Goal: Task Accomplishment & Management: Complete application form

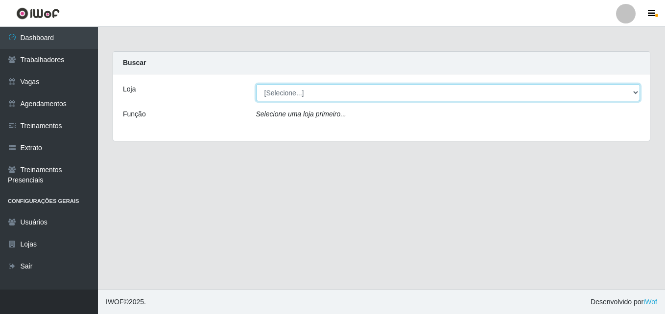
click at [323, 91] on select "[Selecione...] Bemais Supermercados - [GEOGRAPHIC_DATA]" at bounding box center [448, 92] width 384 height 17
select select "250"
click at [256, 84] on select "[Selecione...] Bemais Supermercados - [GEOGRAPHIC_DATA]" at bounding box center [448, 92] width 384 height 17
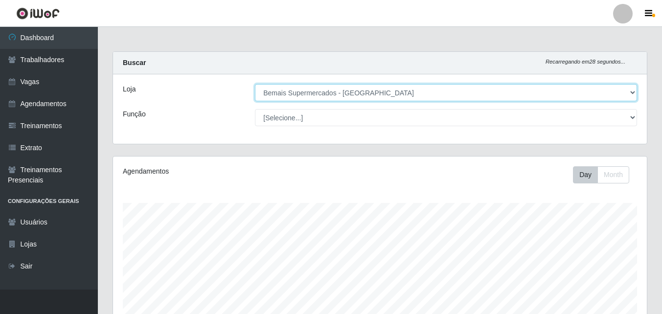
scroll to position [203, 534]
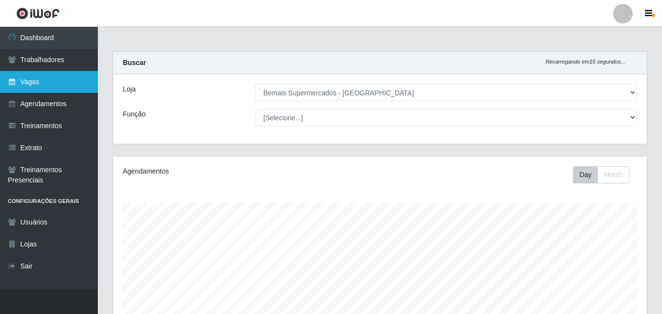
click at [51, 83] on link "Vagas" at bounding box center [49, 82] width 98 height 22
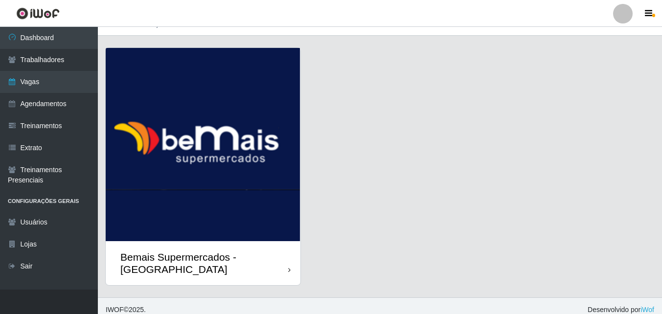
scroll to position [22, 0]
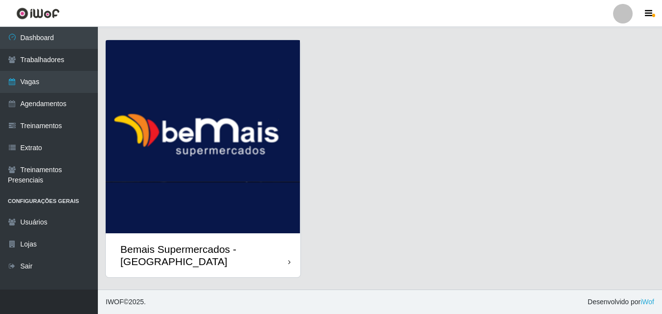
click at [287, 251] on div "Bemais Supermercados - [GEOGRAPHIC_DATA]" at bounding box center [204, 255] width 168 height 24
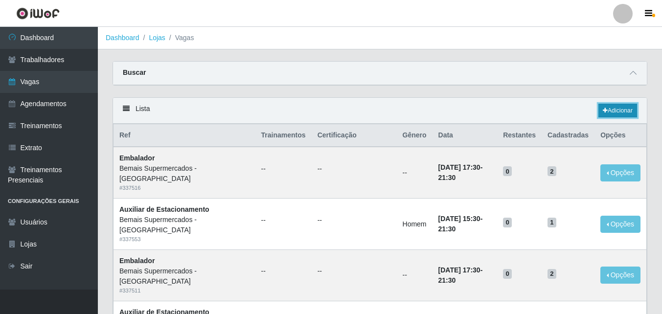
click at [627, 108] on link "Adicionar" at bounding box center [618, 111] width 39 height 14
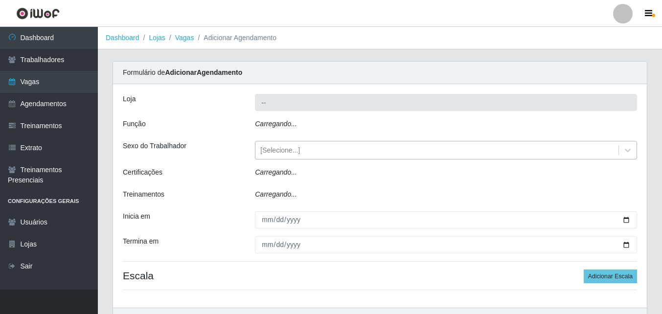
type input "Bemais Supermercados - [GEOGRAPHIC_DATA]"
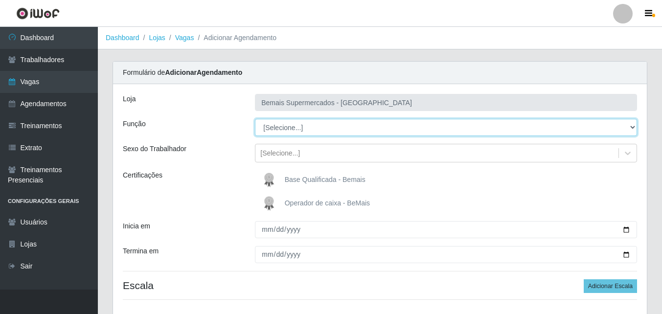
click at [304, 125] on select "[Selecione...] ASG ASG + ASG ++ Auxiliar de Estacionamento Auxiliar de Estacion…" at bounding box center [446, 127] width 382 height 17
select select "24"
click at [255, 119] on select "[Selecione...] ASG ASG + ASG ++ Auxiliar de Estacionamento Auxiliar de Estacion…" at bounding box center [446, 127] width 382 height 17
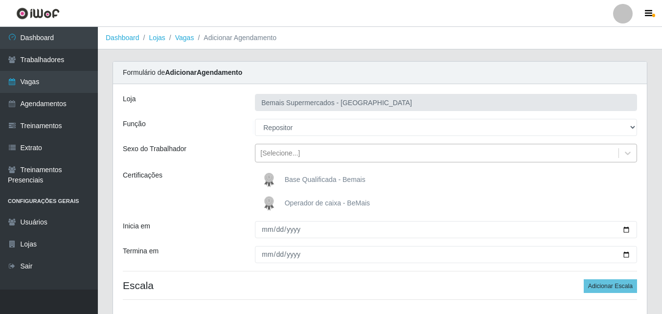
click at [290, 153] on div "[Selecione...]" at bounding box center [280, 153] width 40 height 10
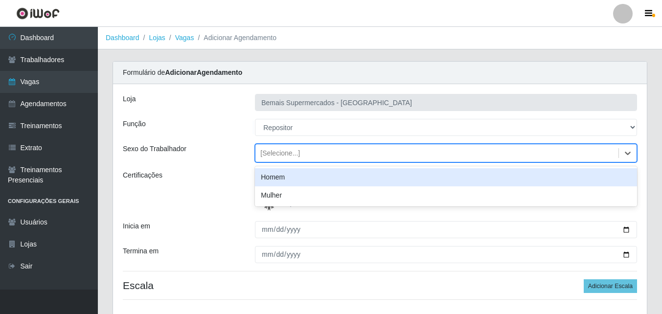
click at [289, 176] on div "Homem" at bounding box center [446, 177] width 382 height 18
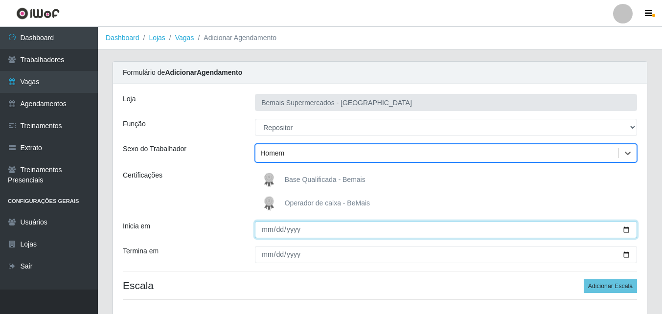
click at [265, 230] on input "Inicia em" at bounding box center [446, 229] width 382 height 17
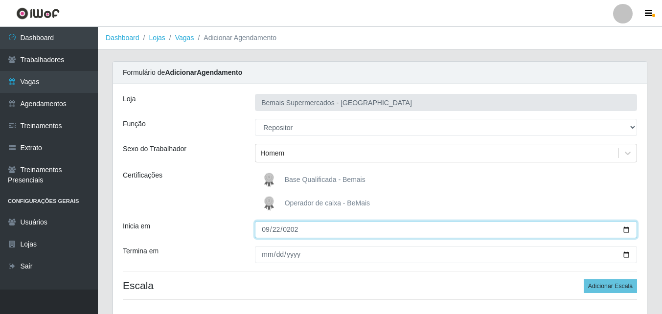
type input "[DATE]"
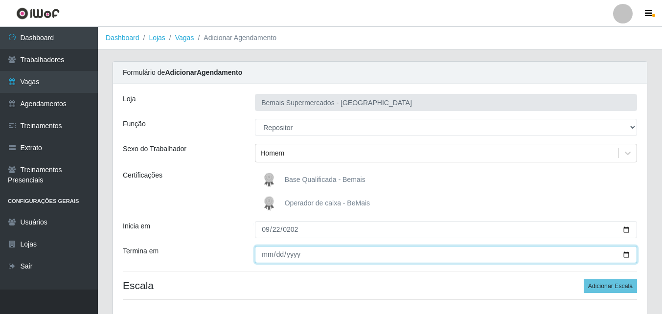
click at [263, 258] on input "Termina em" at bounding box center [446, 254] width 382 height 17
type input "[DATE]"
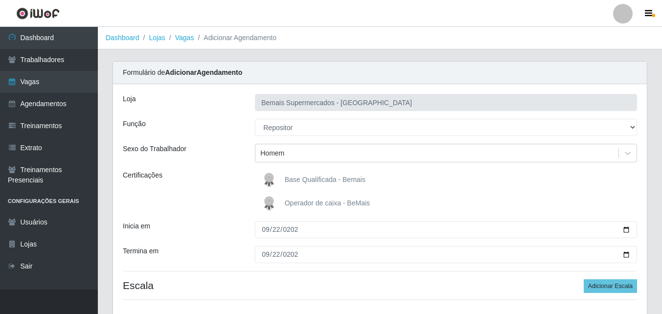
click at [386, 197] on div "Operador de caixa - BeMais" at bounding box center [446, 204] width 382 height 20
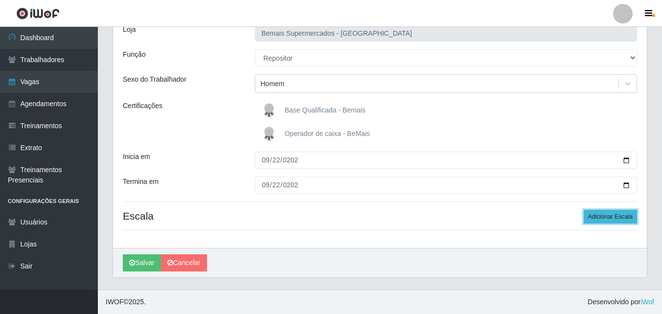
click at [618, 216] on button "Adicionar Escala" at bounding box center [610, 217] width 53 height 14
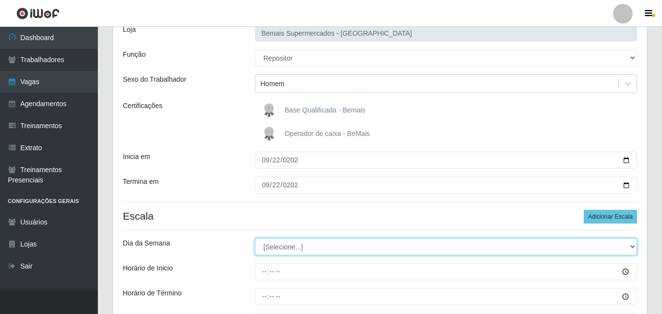
click at [278, 245] on select "[Selecione...] Segunda Terça Quarta Quinta Sexta Sábado Domingo" at bounding box center [446, 246] width 382 height 17
select select "1"
click at [255, 238] on select "[Selecione...] Segunda Terça Quarta Quinta Sexta Sábado Domingo" at bounding box center [446, 246] width 382 height 17
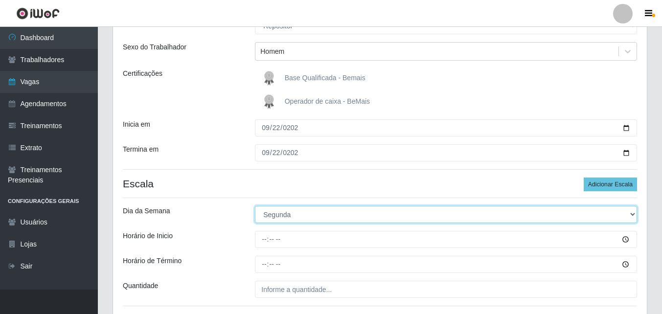
scroll to position [178, 0]
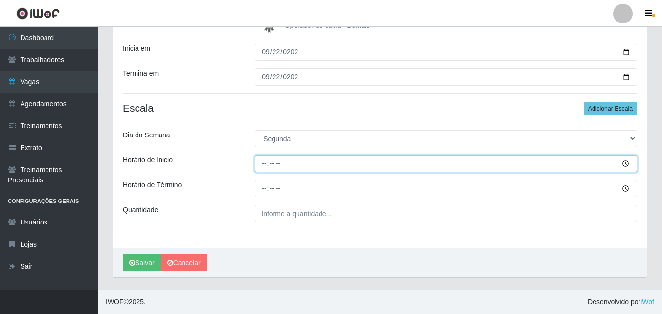
click at [263, 165] on input "Horário de Inicio" at bounding box center [446, 163] width 382 height 17
type input "08:00"
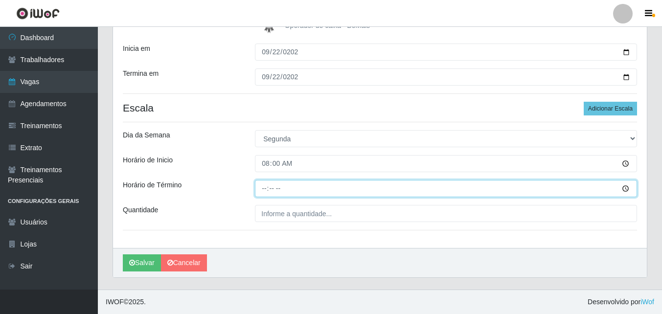
click at [261, 189] on input "Horário de Término" at bounding box center [446, 188] width 382 height 17
type input "14:00"
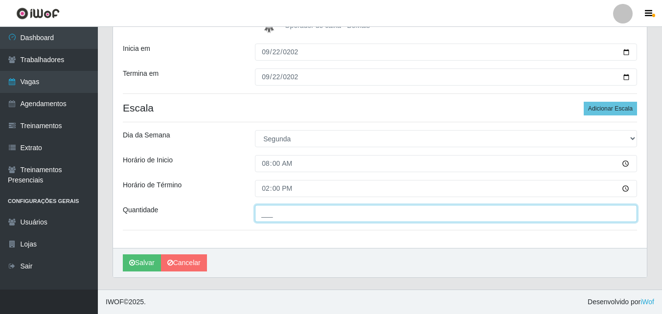
click at [277, 212] on input "___" at bounding box center [446, 213] width 382 height 17
type input "3__"
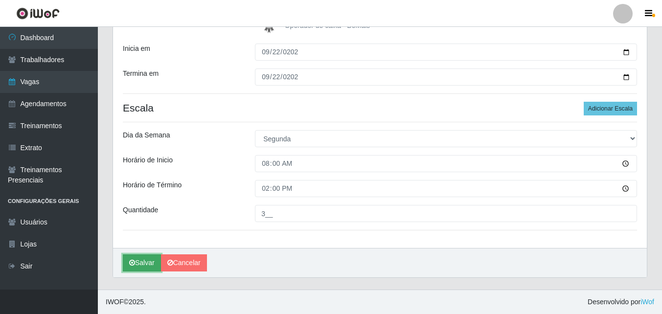
click at [140, 262] on button "Salvar" at bounding box center [142, 263] width 38 height 17
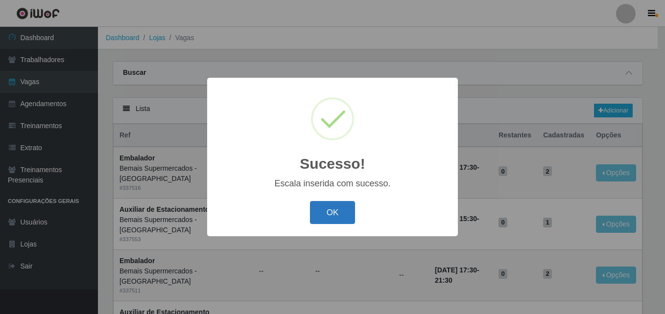
click at [328, 216] on button "OK" at bounding box center [333, 212] width 46 height 23
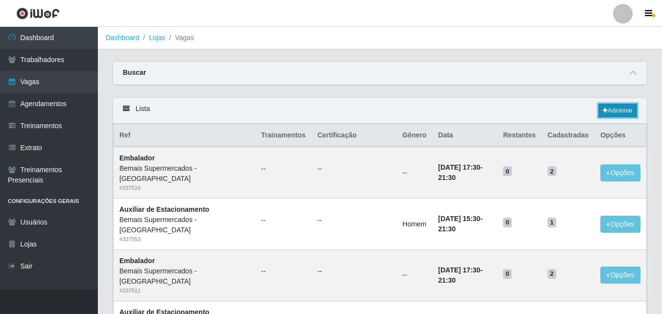
click at [614, 109] on link "Adicionar" at bounding box center [618, 111] width 39 height 14
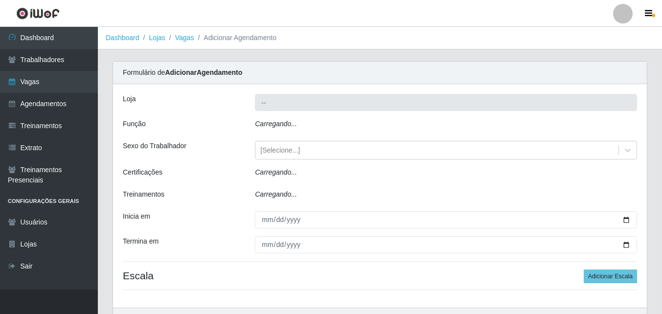
type input "Bemais Supermercados - [GEOGRAPHIC_DATA]"
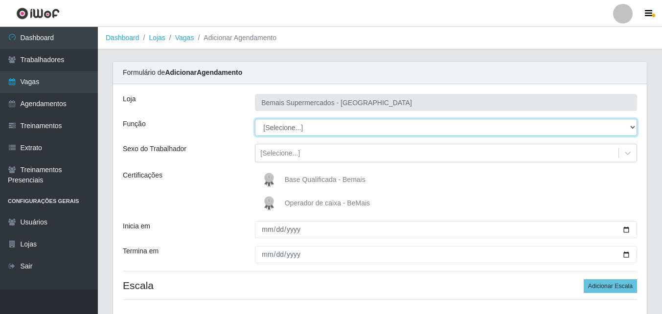
click at [297, 125] on select "[Selecione...] ASG ASG + ASG ++ Auxiliar de Estacionamento Auxiliar de Estacion…" at bounding box center [446, 127] width 382 height 17
select select "24"
click at [255, 119] on select "[Selecione...] ASG ASG + ASG ++ Auxiliar de Estacionamento Auxiliar de Estacion…" at bounding box center [446, 127] width 382 height 17
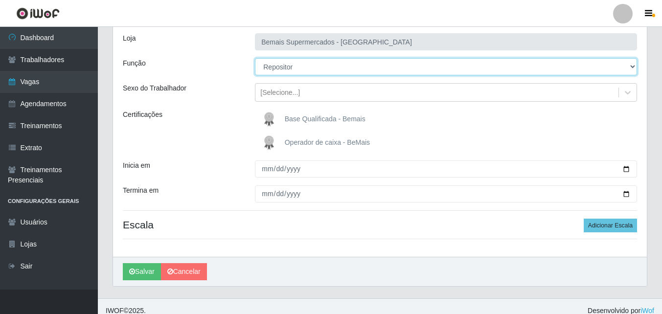
scroll to position [70, 0]
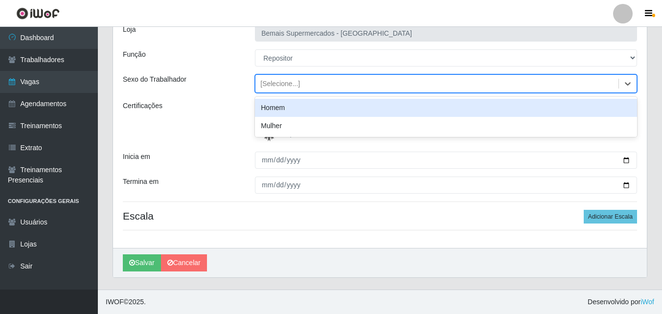
click at [293, 85] on div "[Selecione...]" at bounding box center [280, 84] width 40 height 10
click at [284, 109] on div "Homem" at bounding box center [446, 108] width 382 height 18
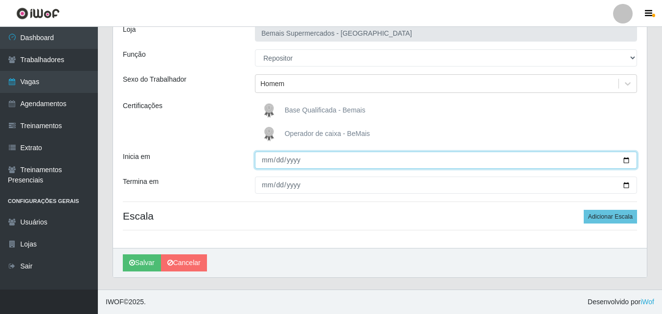
click at [266, 161] on input "Inicia em" at bounding box center [446, 160] width 382 height 17
type input "[DATE]"
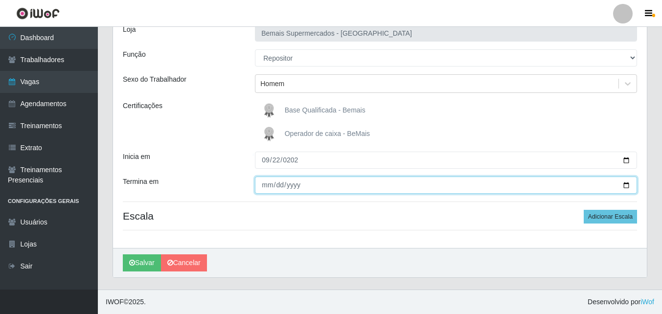
click at [266, 185] on input "Termina em" at bounding box center [446, 185] width 382 height 17
type input "[DATE]"
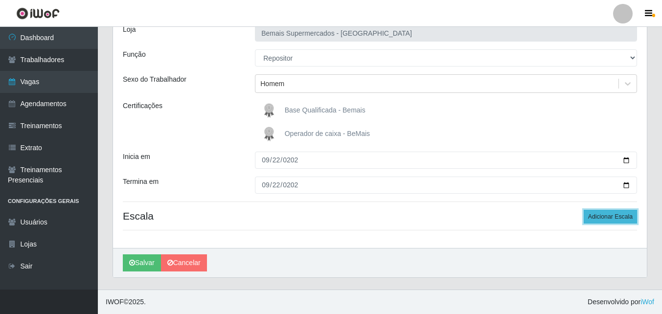
click at [615, 213] on button "Adicionar Escala" at bounding box center [610, 217] width 53 height 14
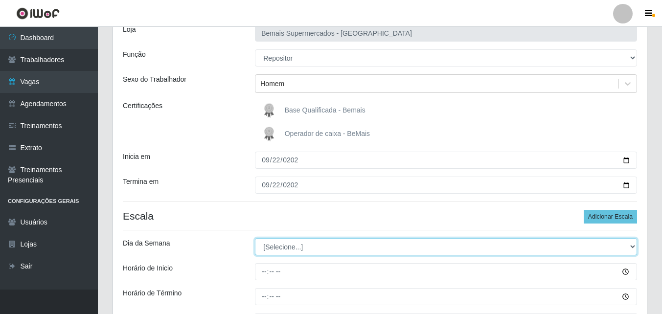
click at [309, 245] on select "[Selecione...] Segunda Terça Quarta Quinta Sexta Sábado Domingo" at bounding box center [446, 246] width 382 height 17
select select "1"
click at [255, 238] on select "[Selecione...] Segunda Terça Quarta Quinta Sexta Sábado Domingo" at bounding box center [446, 246] width 382 height 17
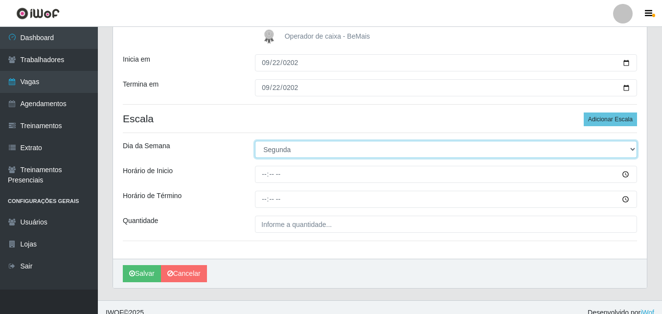
scroll to position [167, 0]
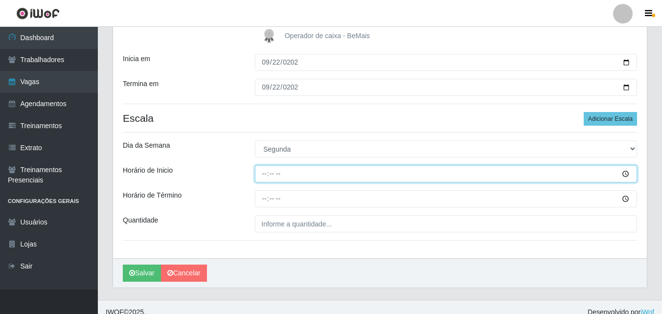
click at [265, 175] on input "Horário de Inicio" at bounding box center [446, 173] width 382 height 17
type input "15:00"
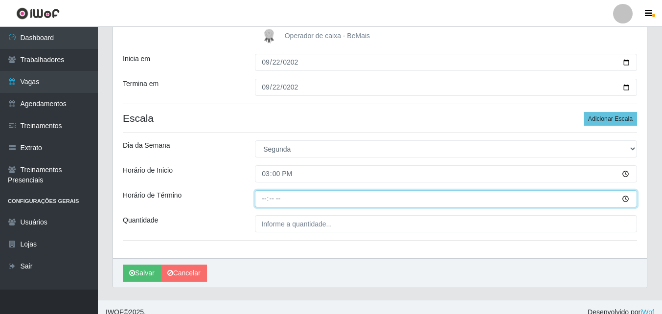
click at [264, 200] on input "Horário de Término" at bounding box center [446, 198] width 382 height 17
type input "21:00"
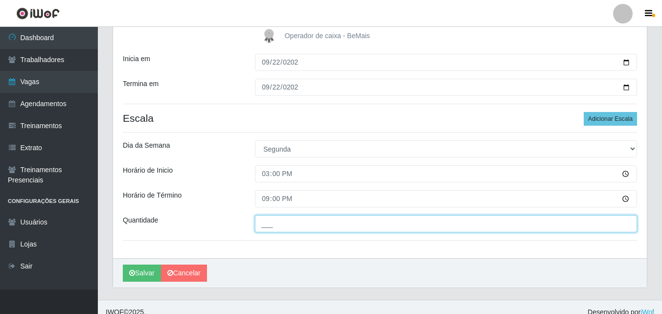
click at [283, 226] on input "___" at bounding box center [446, 223] width 382 height 17
type input "1__"
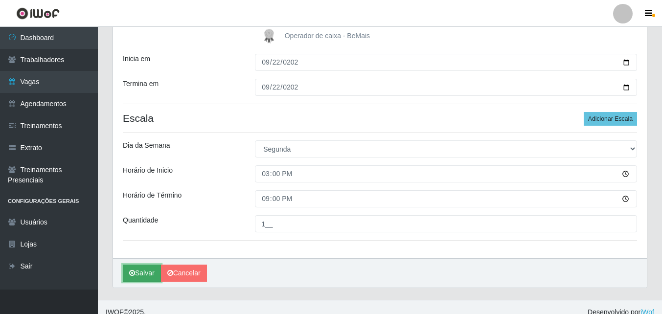
click at [143, 268] on button "Salvar" at bounding box center [142, 273] width 38 height 17
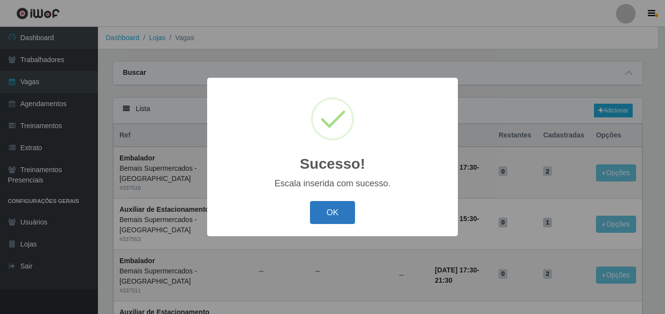
click at [334, 218] on button "OK" at bounding box center [333, 212] width 46 height 23
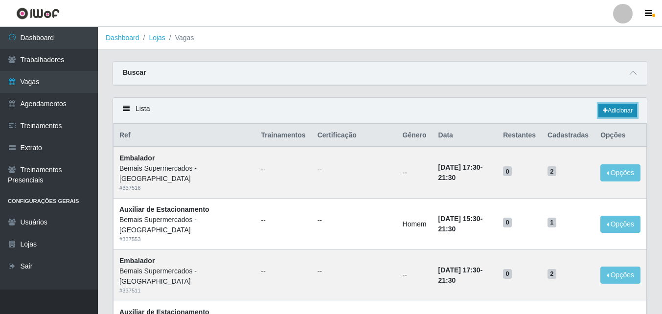
click at [622, 111] on link "Adicionar" at bounding box center [618, 111] width 39 height 14
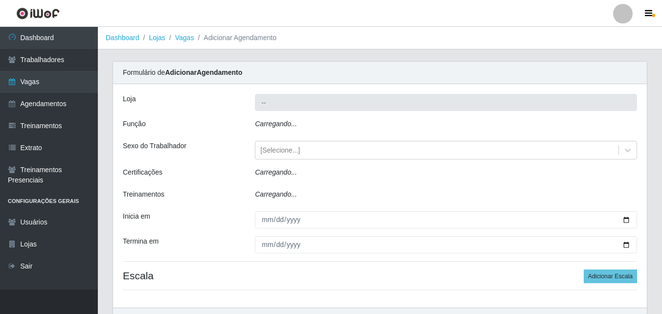
type input "Bemais Supermercados - [GEOGRAPHIC_DATA]"
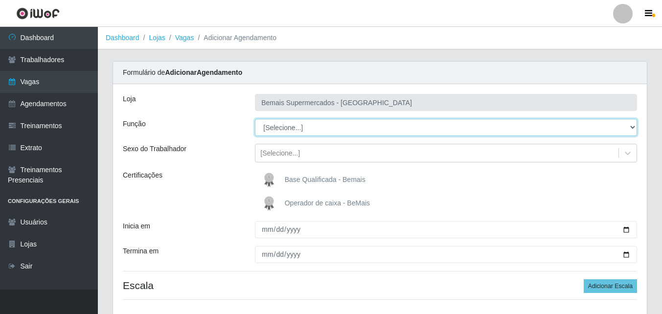
click at [293, 128] on select "[Selecione...] ASG ASG + ASG ++ Auxiliar de Estacionamento Auxiliar de Estacion…" at bounding box center [446, 127] width 382 height 17
select select "82"
click at [255, 119] on select "[Selecione...] ASG ASG + ASG ++ Auxiliar de Estacionamento Auxiliar de Estacion…" at bounding box center [446, 127] width 382 height 17
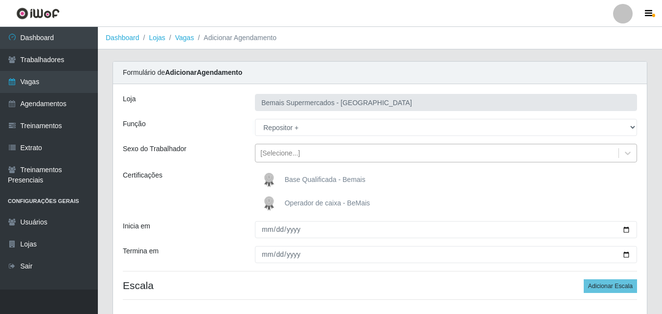
click at [282, 153] on div "[Selecione...]" at bounding box center [280, 153] width 40 height 10
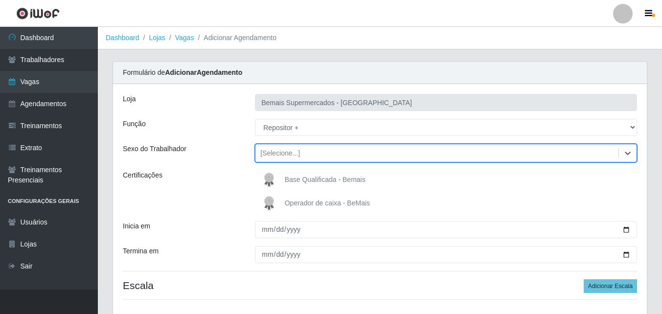
click at [279, 152] on div "[Selecione...]" at bounding box center [280, 153] width 40 height 10
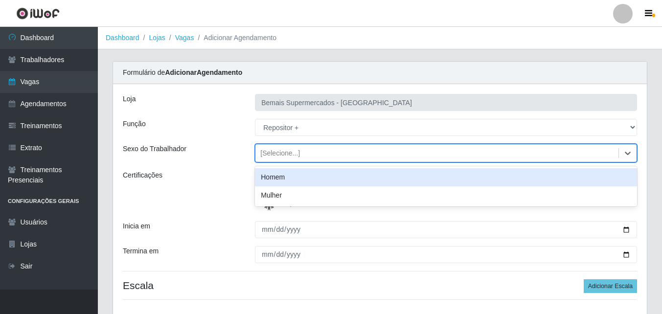
click at [279, 152] on div "[Selecione...]" at bounding box center [280, 153] width 40 height 10
click at [286, 178] on div "Homem" at bounding box center [446, 177] width 382 height 18
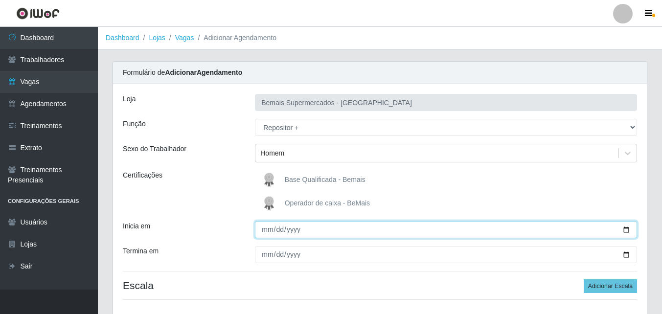
click at [266, 232] on input "Inicia em" at bounding box center [446, 229] width 382 height 17
type input "[DATE]"
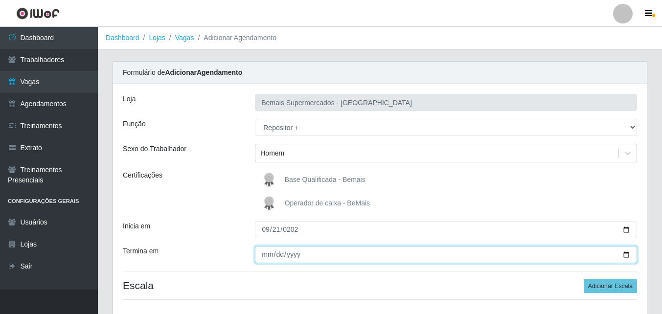
click at [267, 253] on input "Termina em" at bounding box center [446, 254] width 382 height 17
type input "[DATE]"
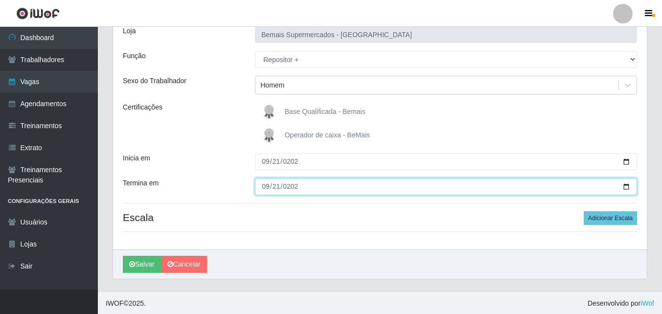
scroll to position [70, 0]
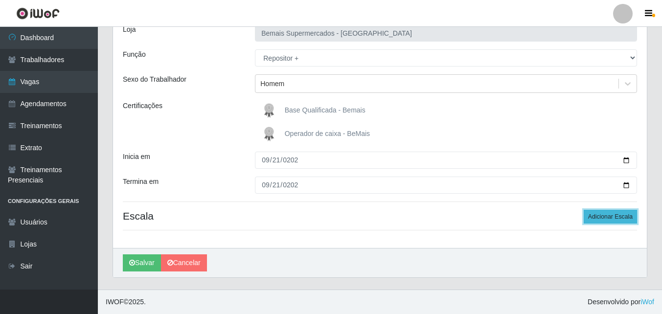
click at [609, 214] on button "Adicionar Escala" at bounding box center [610, 217] width 53 height 14
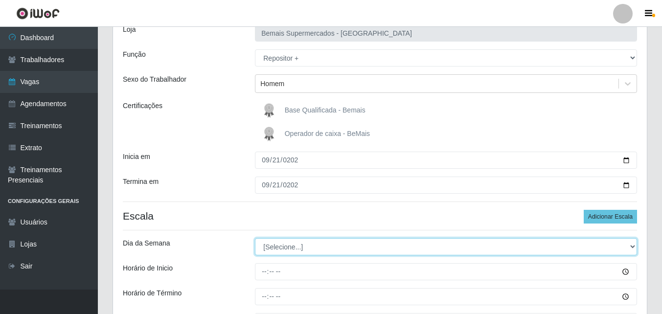
click at [273, 248] on select "[Selecione...] Segunda Terça Quarta Quinta Sexta Sábado Domingo" at bounding box center [446, 246] width 382 height 17
select select "0"
click at [255, 238] on select "[Selecione...] Segunda Terça Quarta Quinta Sexta Sábado Domingo" at bounding box center [446, 246] width 382 height 17
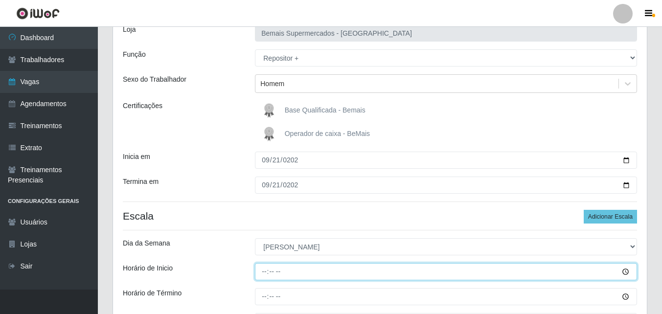
click at [264, 272] on input "Horário de Inicio" at bounding box center [446, 271] width 382 height 17
type input "08:00"
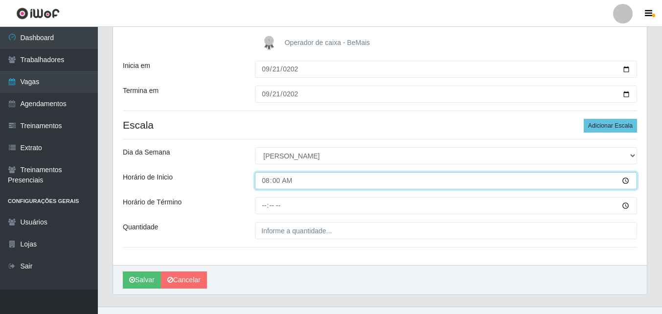
scroll to position [167, 0]
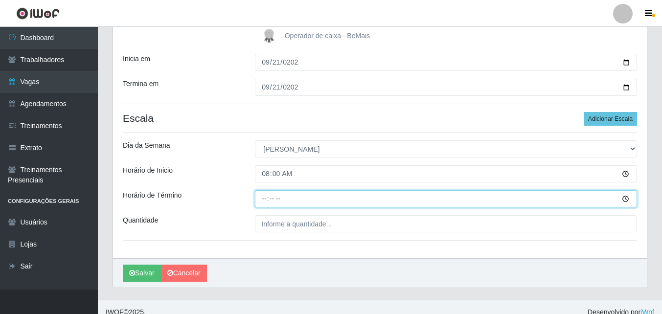
click at [263, 200] on input "Horário de Término" at bounding box center [446, 198] width 382 height 17
type input "14:00"
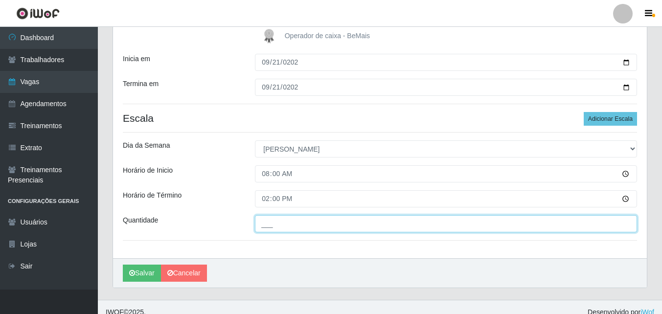
click at [283, 223] on input "___" at bounding box center [446, 223] width 382 height 17
type input "1__"
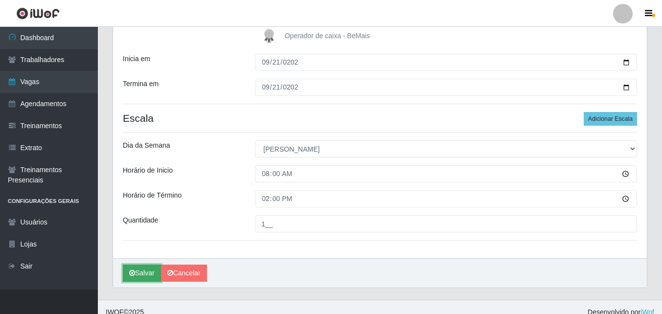
click at [144, 270] on button "Salvar" at bounding box center [142, 273] width 38 height 17
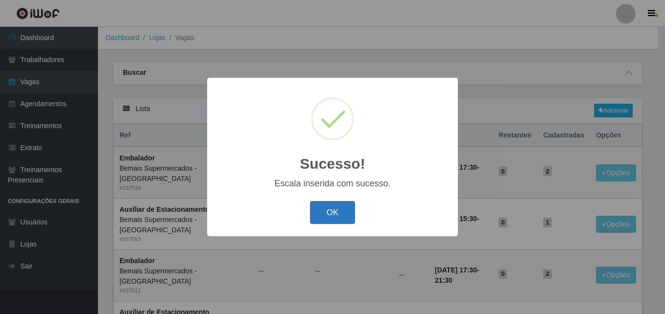
click at [320, 222] on button "OK" at bounding box center [333, 212] width 46 height 23
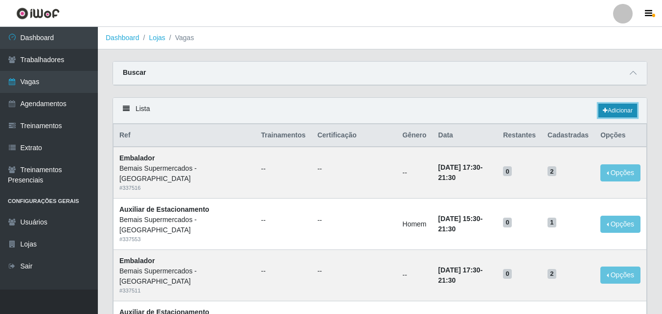
click at [620, 108] on link "Adicionar" at bounding box center [618, 111] width 39 height 14
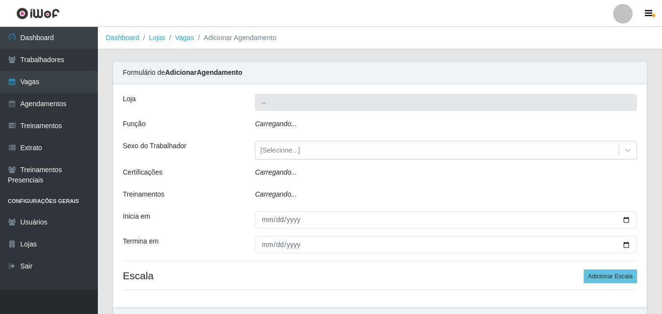
type input "Bemais Supermercados - [GEOGRAPHIC_DATA]"
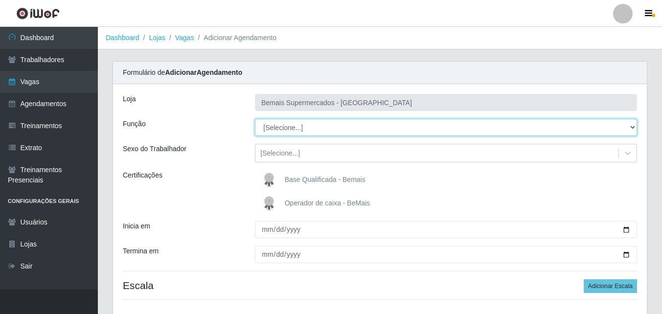
click at [290, 127] on select "[Selecione...] ASG ASG + ASG ++ Auxiliar de Estacionamento Auxiliar de Estacion…" at bounding box center [446, 127] width 382 height 17
select select "82"
click at [255, 119] on select "[Selecione...] ASG ASG + ASG ++ Auxiliar de Estacionamento Auxiliar de Estacion…" at bounding box center [446, 127] width 382 height 17
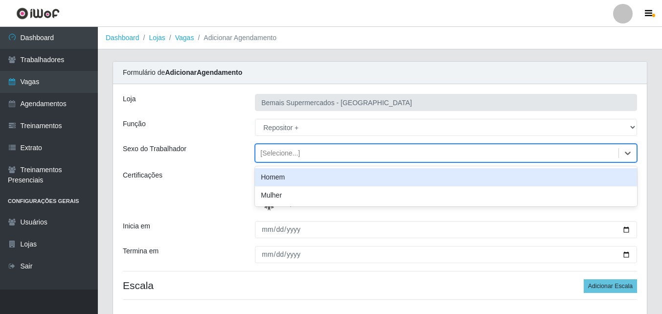
click at [286, 155] on div "[Selecione...]" at bounding box center [280, 153] width 40 height 10
click at [281, 179] on div "Homem" at bounding box center [446, 177] width 382 height 18
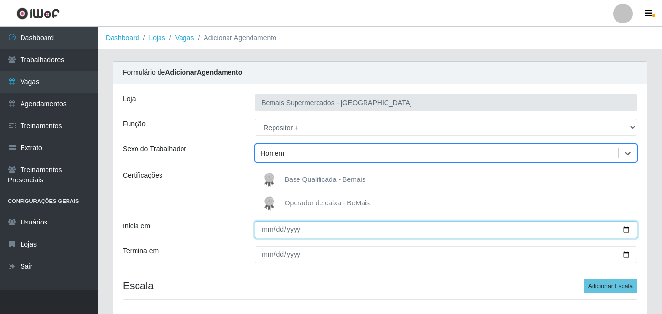
click at [266, 230] on input "Inicia em" at bounding box center [446, 229] width 382 height 17
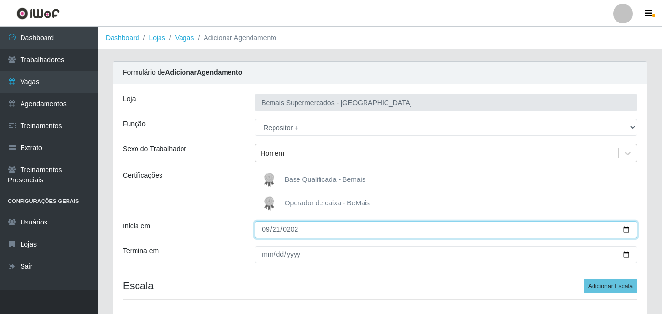
type input "[DATE]"
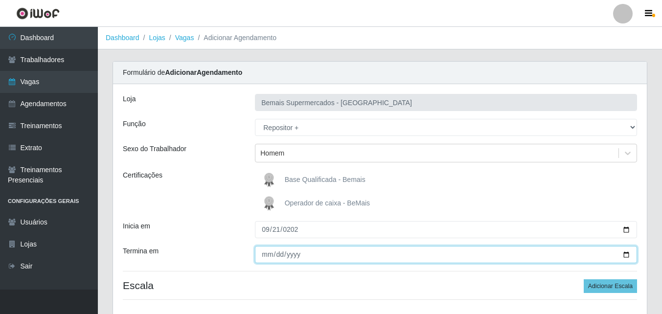
click at [267, 256] on input "Termina em" at bounding box center [446, 254] width 382 height 17
type input "[DATE]"
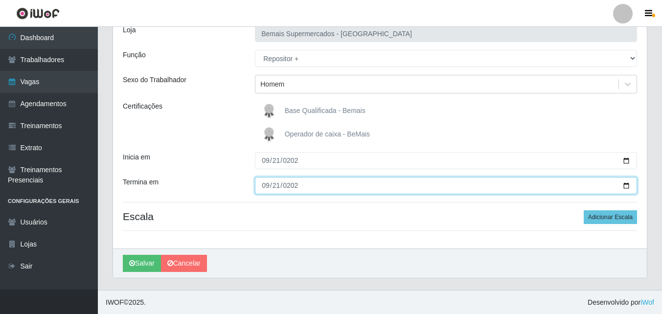
scroll to position [70, 0]
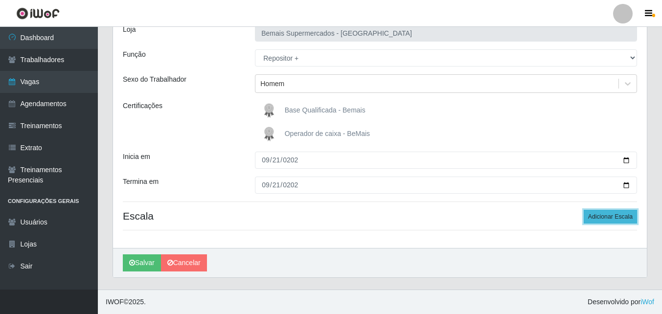
click at [619, 216] on button "Adicionar Escala" at bounding box center [610, 217] width 53 height 14
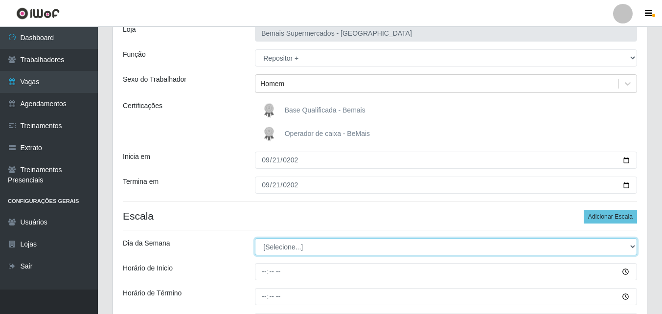
click at [283, 245] on select "[Selecione...] Segunda Terça Quarta Quinta Sexta Sábado Domingo" at bounding box center [446, 246] width 382 height 17
select select "0"
click at [255, 238] on select "[Selecione...] Segunda Terça Quarta Quinta Sexta Sábado Domingo" at bounding box center [446, 246] width 382 height 17
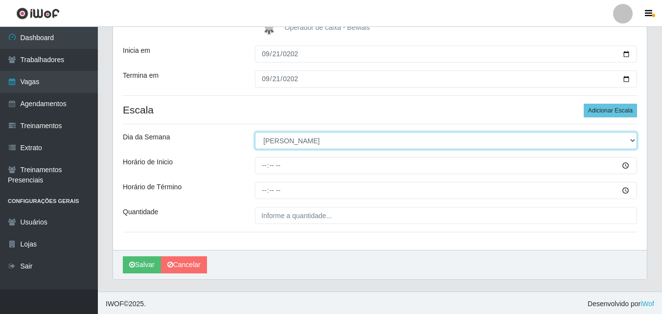
scroll to position [178, 0]
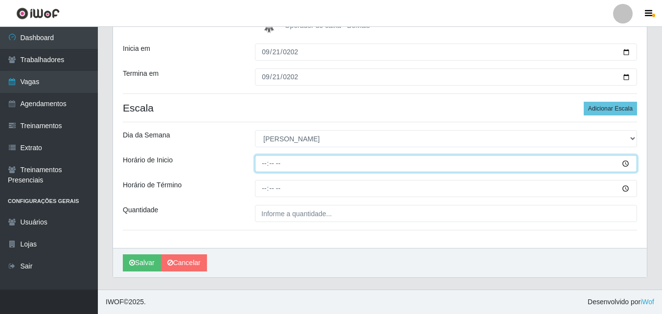
click at [263, 163] on input "Horário de Inicio" at bounding box center [446, 163] width 382 height 17
type input "15:00"
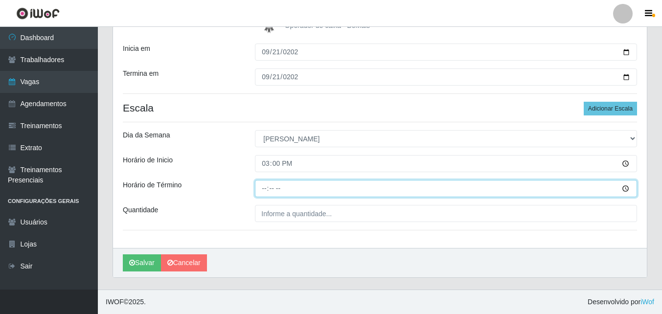
click at [264, 191] on input "Horário de Término" at bounding box center [446, 188] width 382 height 17
type input "21:00"
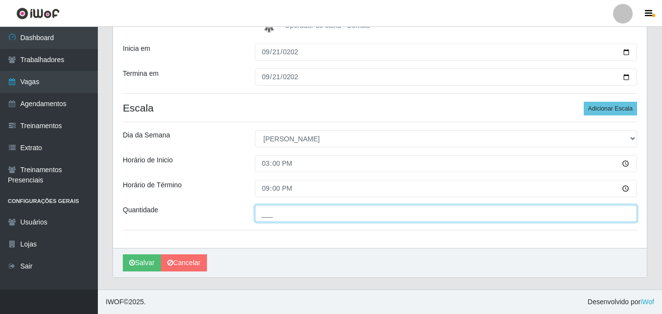
click at [282, 217] on input "___" at bounding box center [446, 213] width 382 height 17
type input "2__"
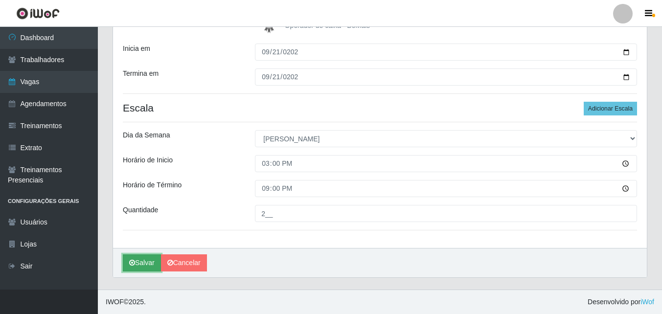
click at [143, 259] on button "Salvar" at bounding box center [142, 263] width 38 height 17
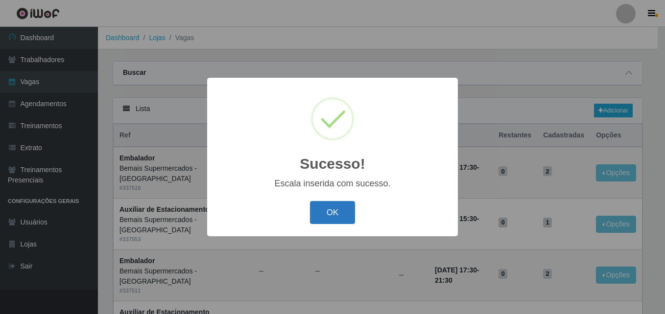
click at [335, 208] on button "OK" at bounding box center [333, 212] width 46 height 23
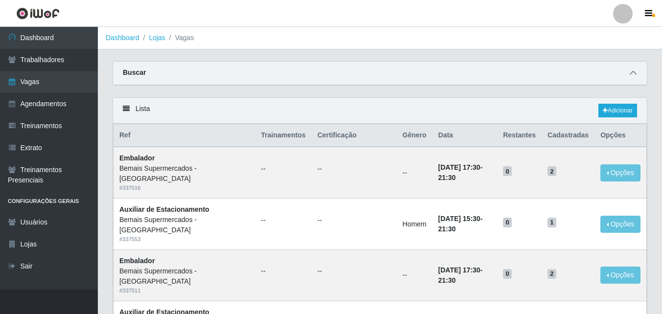
click at [634, 73] on icon at bounding box center [633, 73] width 7 height 7
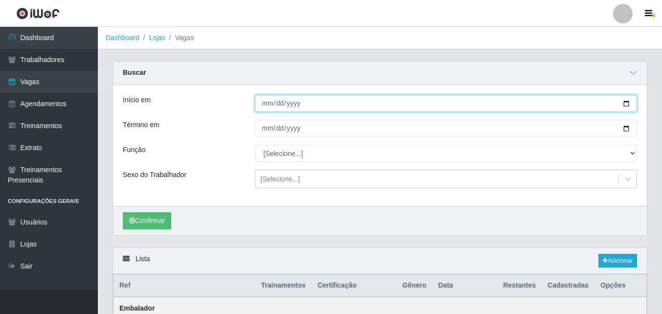
click at [266, 99] on input "Início em" at bounding box center [446, 103] width 382 height 17
type input "[DATE]"
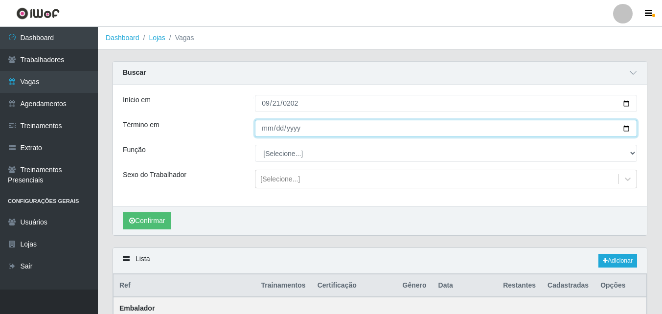
click at [266, 130] on input "Término em" at bounding box center [446, 128] width 382 height 17
type input "[DATE]"
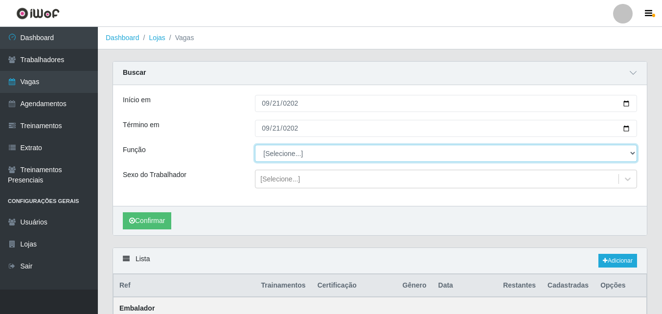
click at [288, 153] on select "[Selecione...] ASG ASG + ASG ++ Auxiliar de Estacionamento Auxiliar de Estacion…" at bounding box center [446, 153] width 382 height 17
click at [255, 145] on select "[Selecione...] ASG ASG + ASG ++ Auxiliar de Estacionamento Auxiliar de Estacion…" at bounding box center [446, 153] width 382 height 17
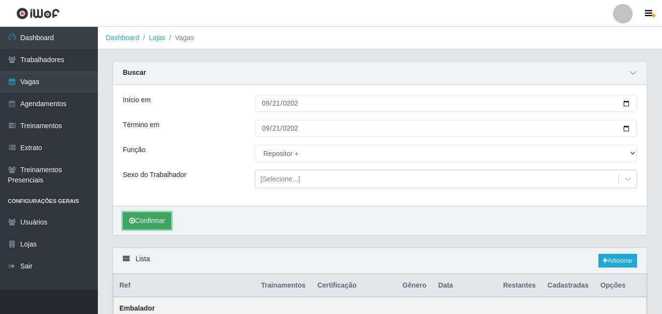
click at [148, 221] on button "Confirmar" at bounding box center [147, 220] width 48 height 17
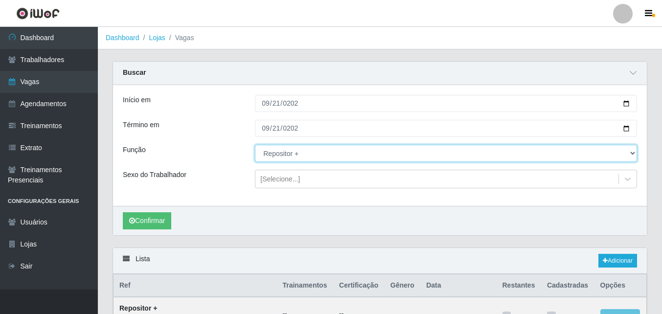
click at [296, 157] on select "[Selecione...] ASG ASG + ASG ++ Auxiliar de Estacionamento Auxiliar de Estacion…" at bounding box center [446, 153] width 382 height 17
select select "24"
click at [255, 145] on select "[Selecione...] ASG ASG + ASG ++ Auxiliar de Estacionamento Auxiliar de Estacion…" at bounding box center [446, 153] width 382 height 17
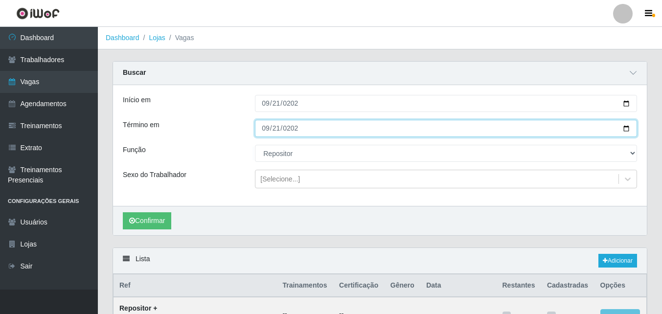
click at [268, 129] on input "[DATE]" at bounding box center [446, 128] width 382 height 17
type input "[DATE]"
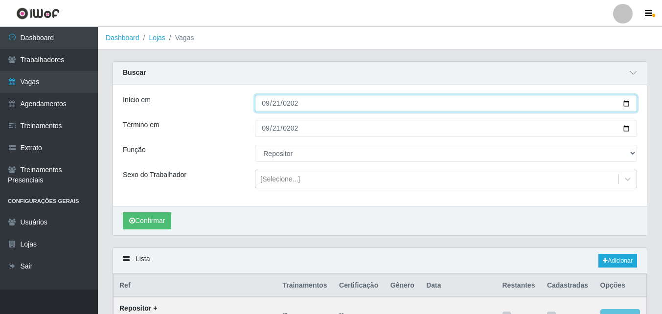
click at [267, 107] on input "[DATE]" at bounding box center [446, 103] width 382 height 17
type input "[DATE]"
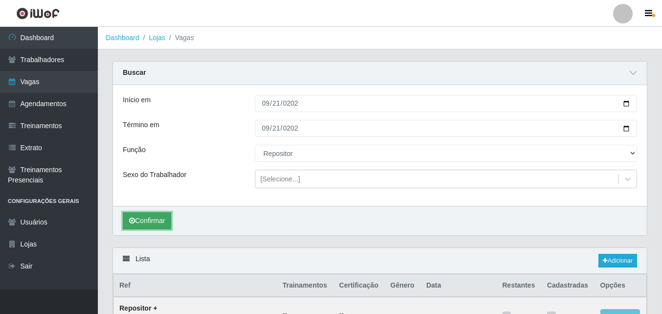
click at [155, 222] on button "Confirmar" at bounding box center [147, 220] width 48 height 17
